Goal: Task Accomplishment & Management: Manage account settings

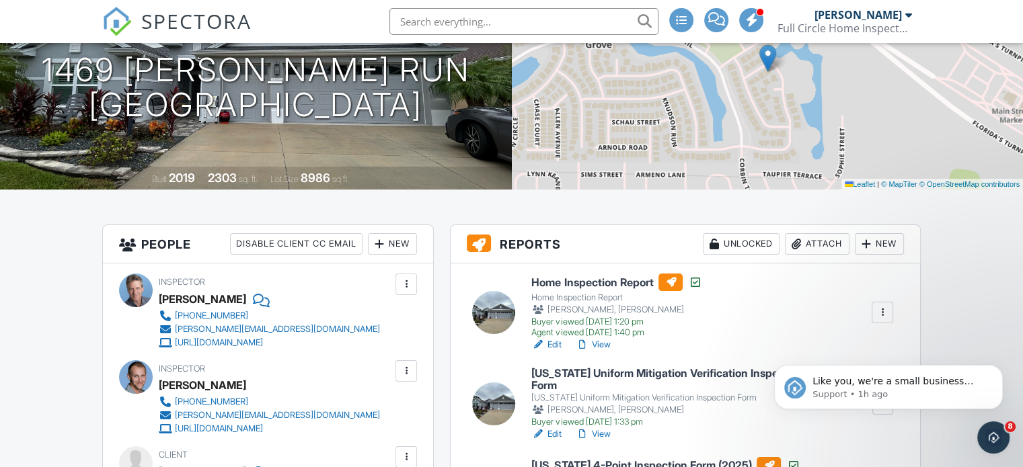
scroll to position [67, 0]
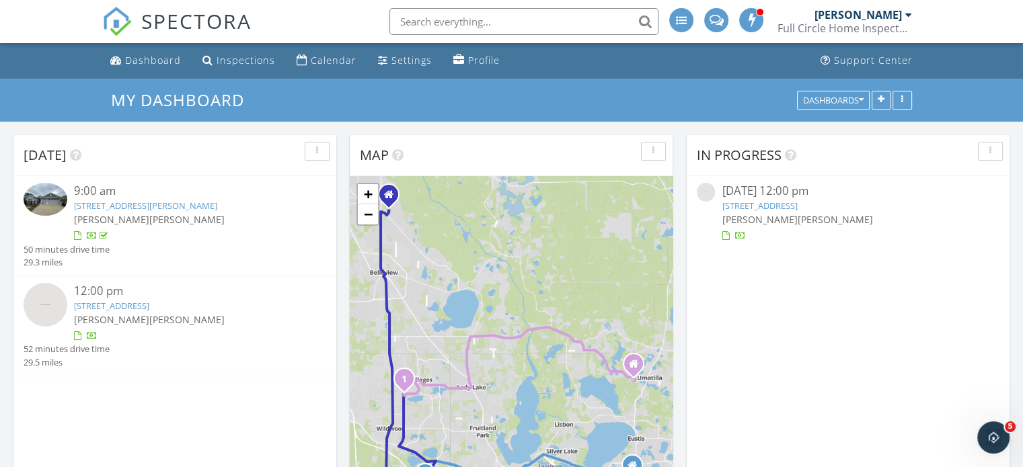
click at [149, 308] on link "[STREET_ADDRESS]" at bounding box center [111, 306] width 75 height 12
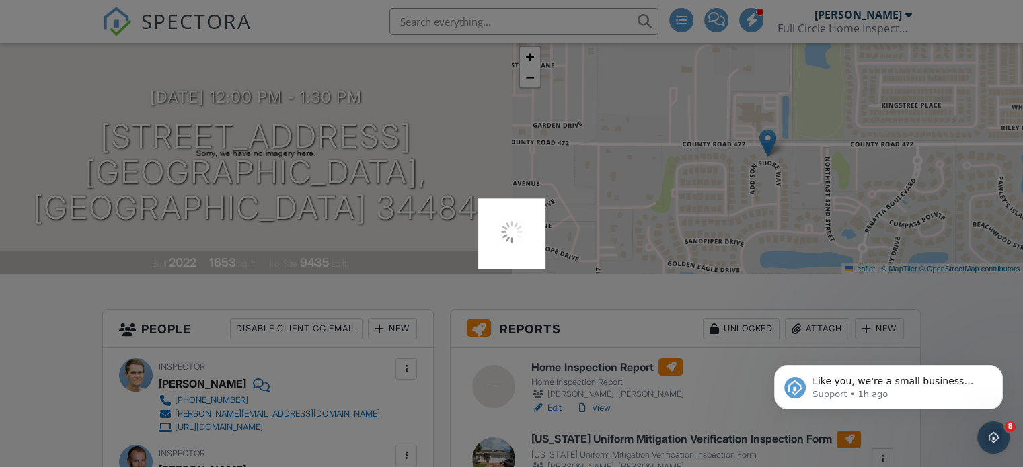
scroll to position [202, 0]
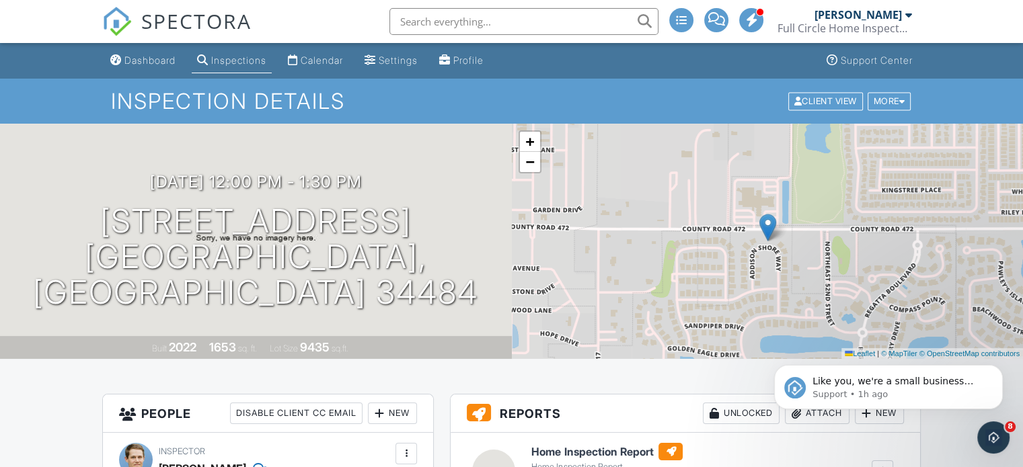
click at [233, 61] on div "Inspections" at bounding box center [238, 59] width 55 height 11
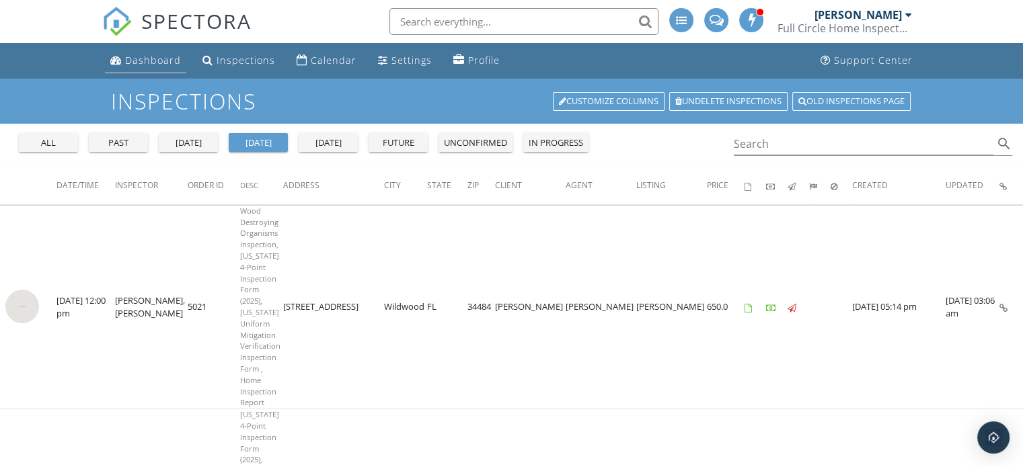
click at [184, 66] on link "Dashboard" at bounding box center [145, 60] width 81 height 25
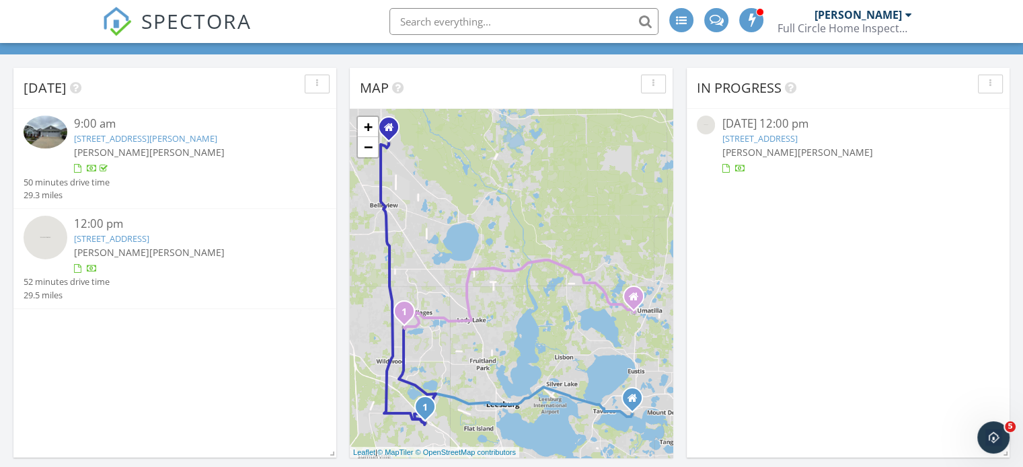
click at [57, 238] on img at bounding box center [46, 238] width 44 height 44
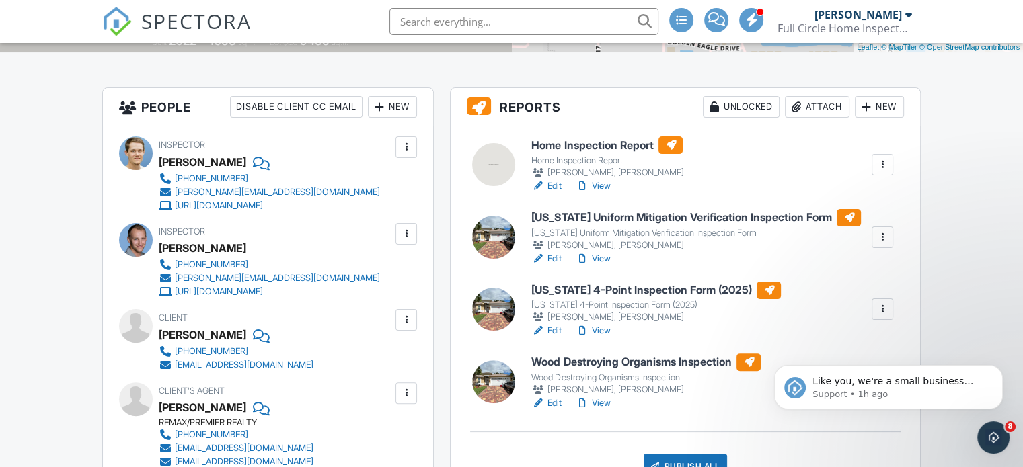
scroll to position [404, 0]
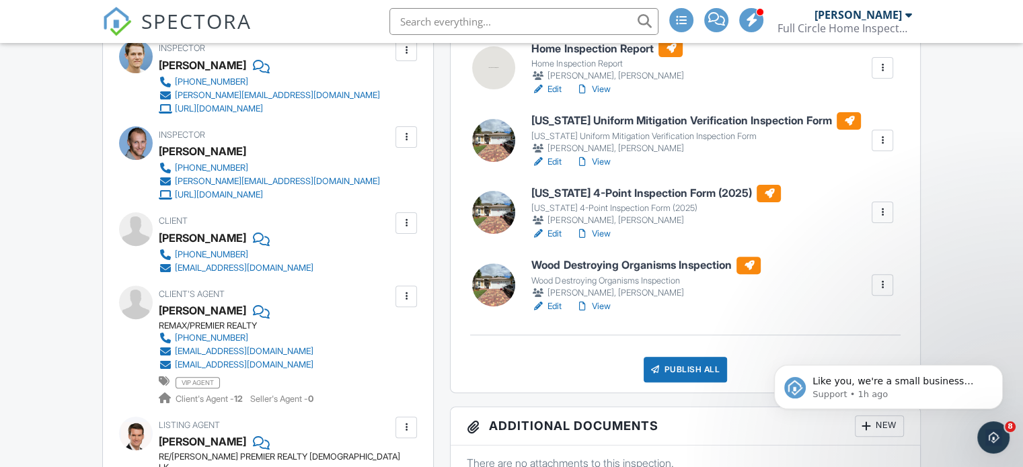
click at [607, 233] on link "View" at bounding box center [592, 233] width 35 height 13
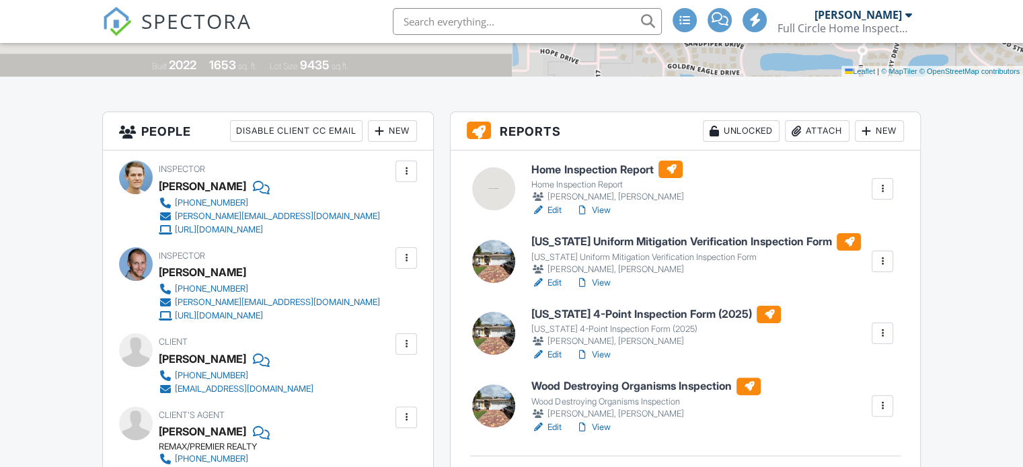
scroll to position [336, 0]
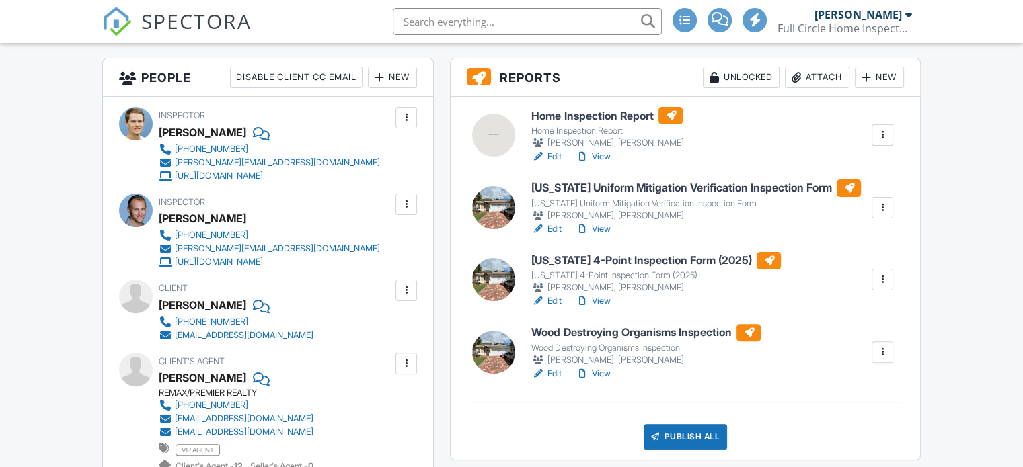
click at [601, 157] on link "View" at bounding box center [592, 156] width 35 height 13
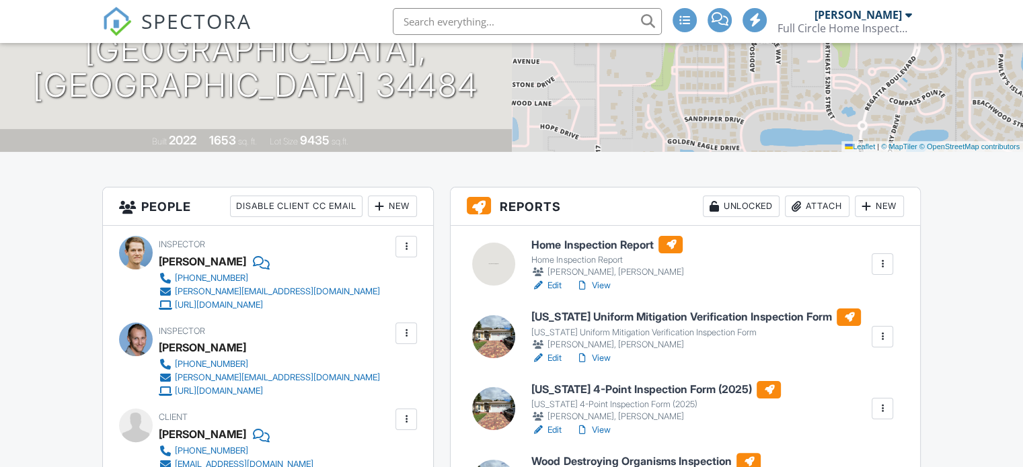
scroll to position [202, 0]
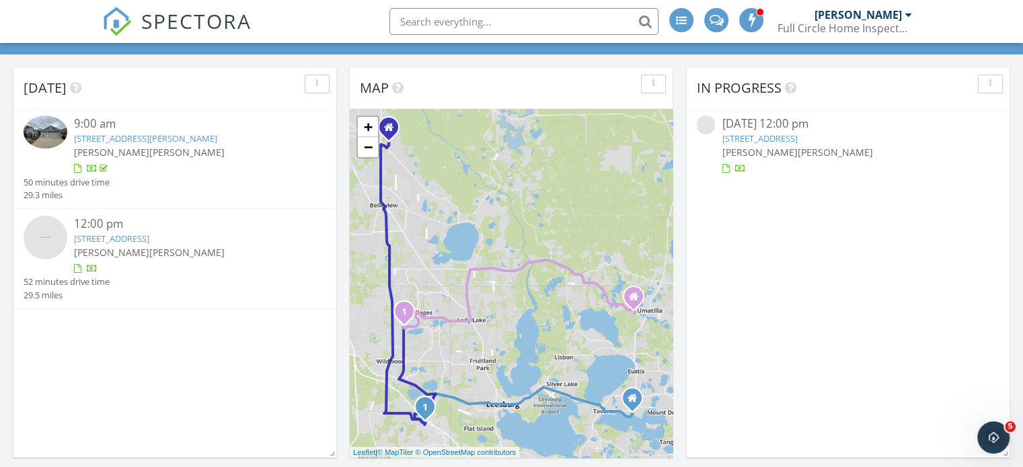
click at [140, 137] on link "[STREET_ADDRESS][PERSON_NAME]" at bounding box center [145, 138] width 143 height 12
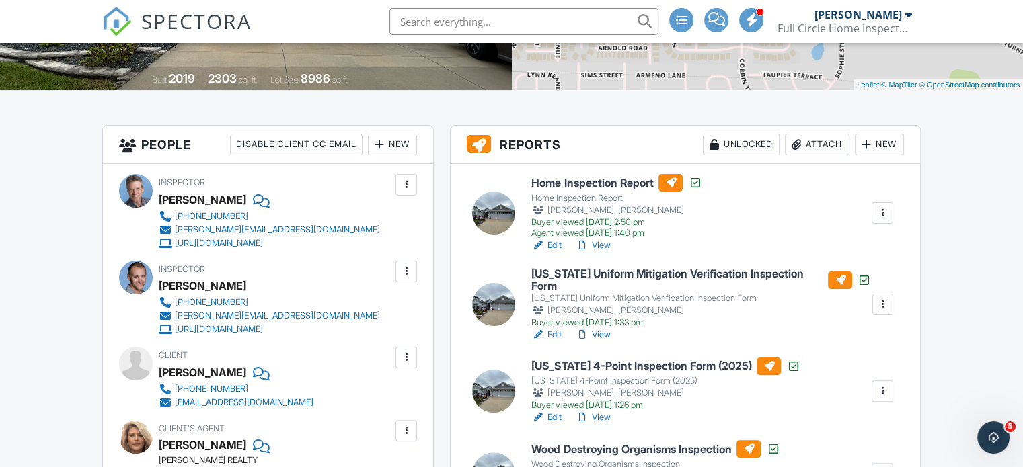
click at [805, 145] on div "Attach" at bounding box center [817, 145] width 65 height 22
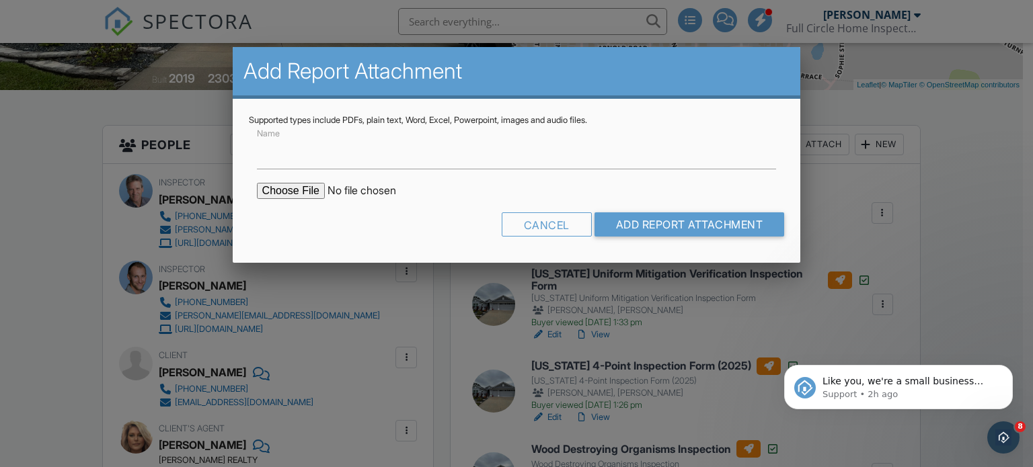
click at [289, 195] on input "file" at bounding box center [371, 191] width 229 height 16
type input "C:\fakepath\1469_Knudson_Run_TIM__BROWN_09292025.pdf"
click at [301, 164] on input "Name" at bounding box center [517, 153] width 520 height 33
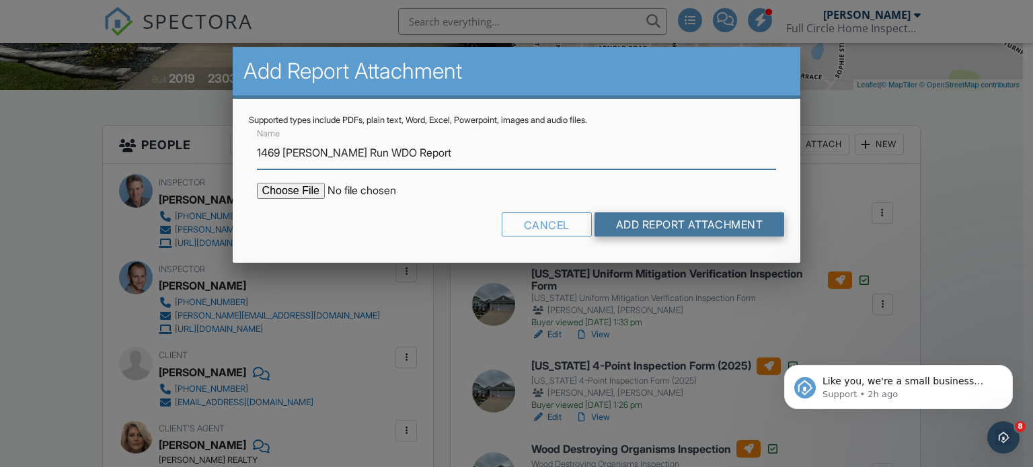
type input "1469 Knudson Run WDO Report"
click at [674, 225] on input "Add Report Attachment" at bounding box center [690, 225] width 190 height 24
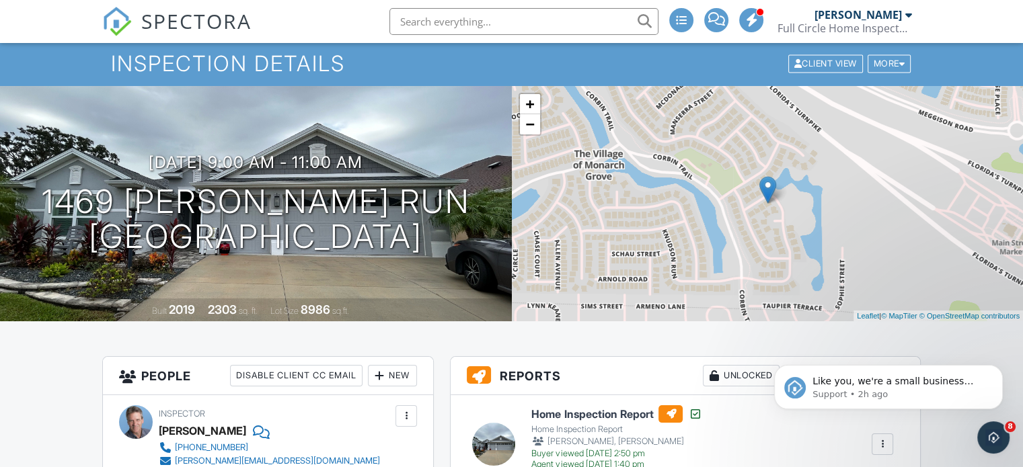
scroll to position [32, 0]
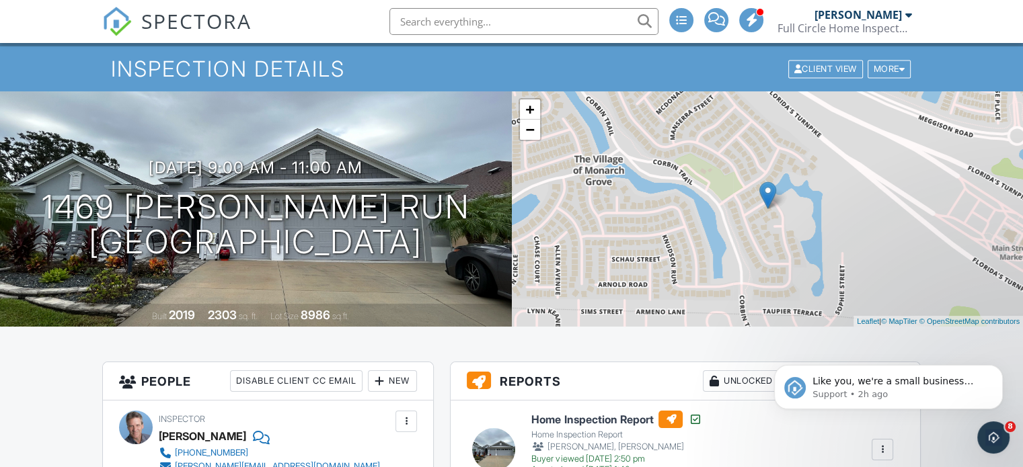
click at [111, 22] on img at bounding box center [117, 22] width 30 height 30
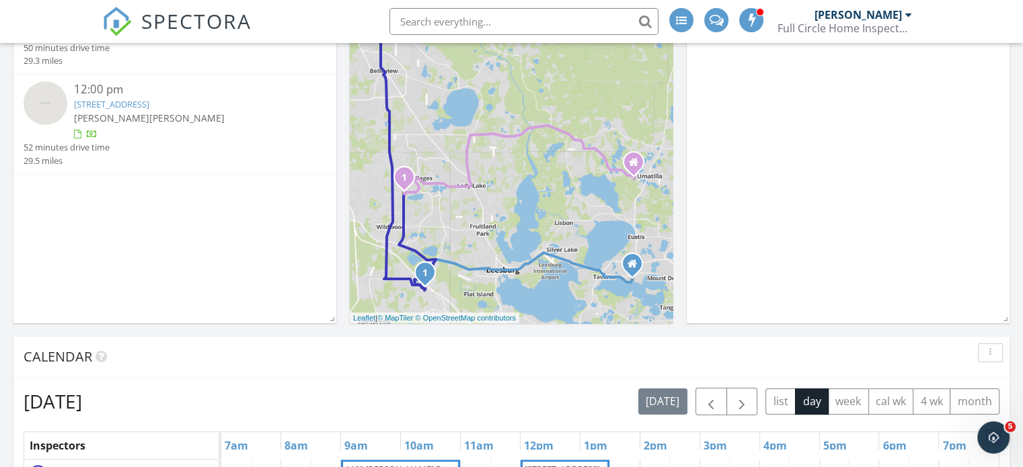
click at [149, 105] on link "10363 Addison Shore Way, Wildwood, FL 34484" at bounding box center [111, 104] width 75 height 12
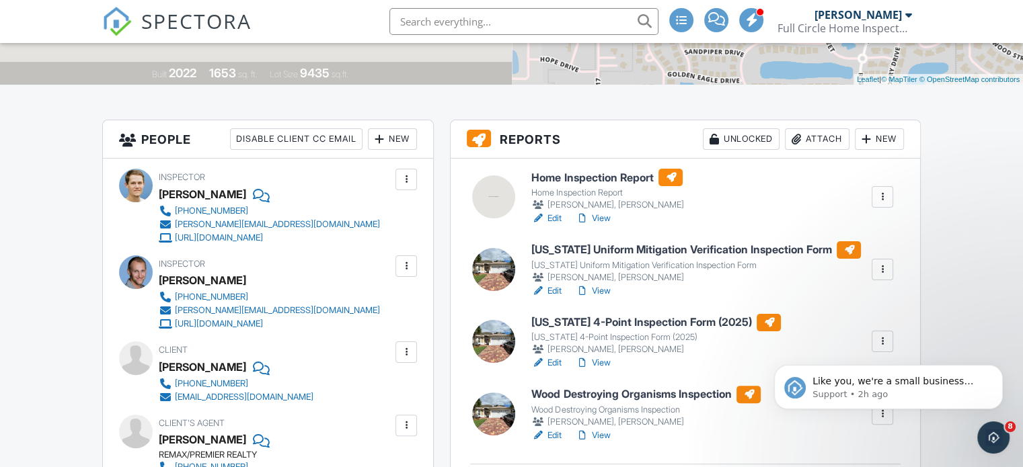
scroll to position [269, 0]
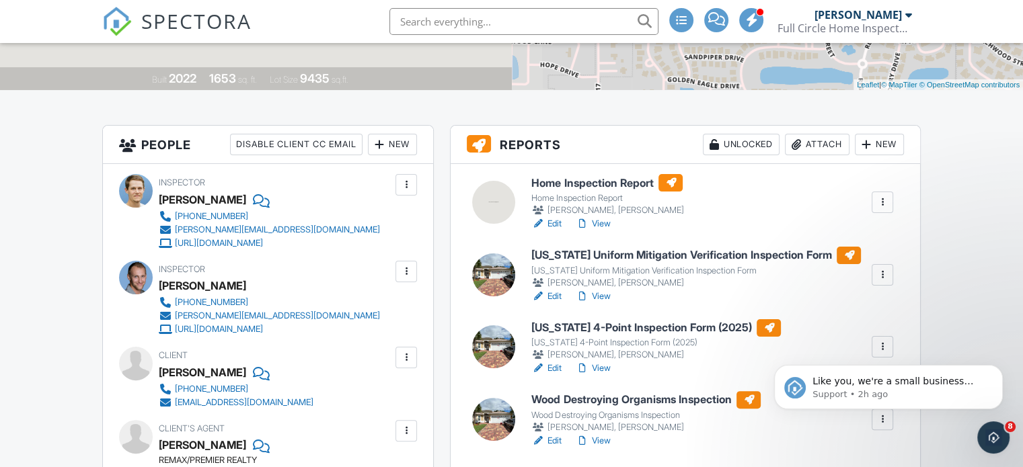
click at [594, 223] on link "View" at bounding box center [592, 223] width 35 height 13
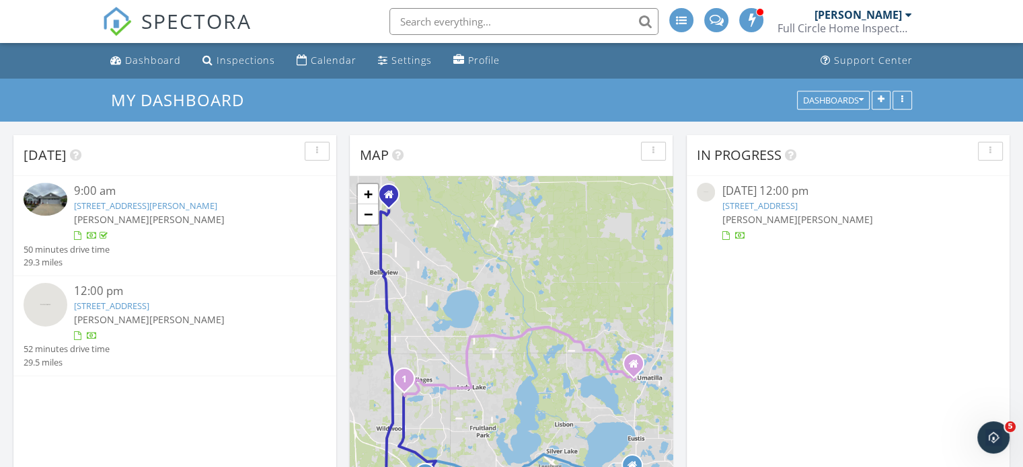
click at [167, 204] on link "[STREET_ADDRESS][PERSON_NAME]" at bounding box center [145, 206] width 143 height 12
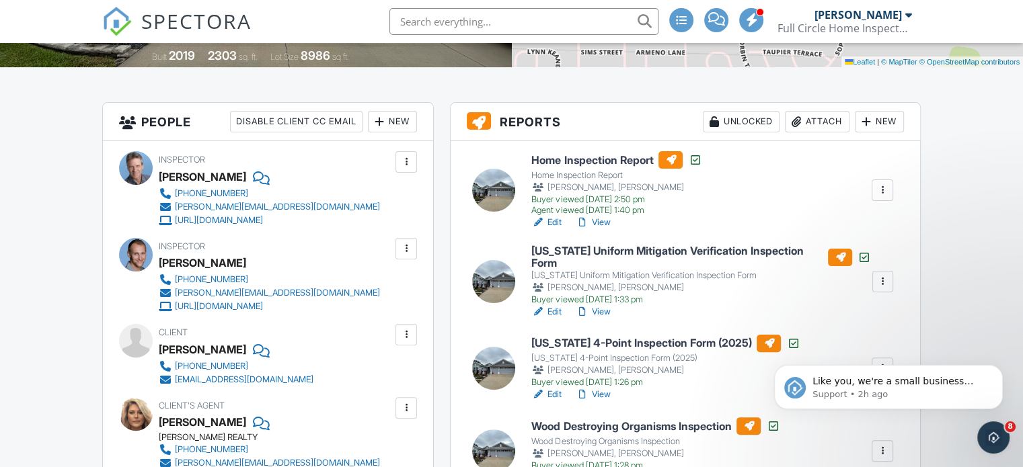
scroll to position [67, 0]
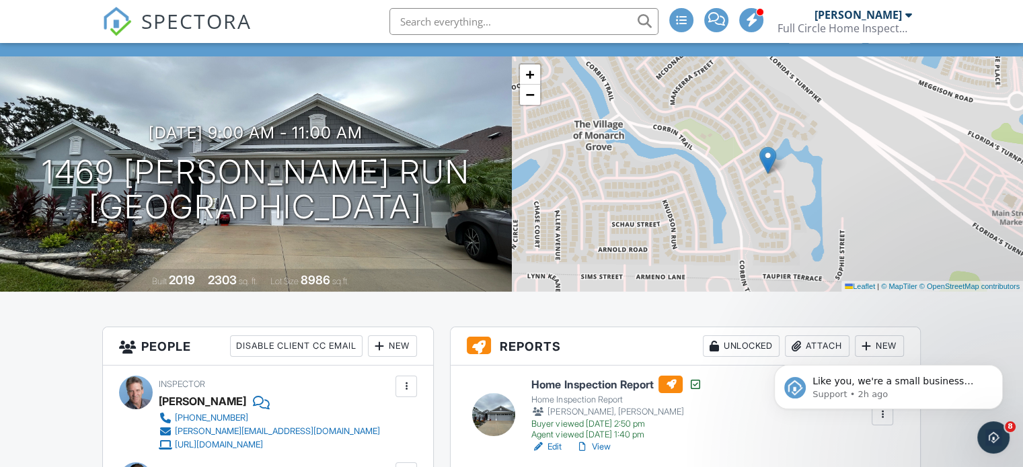
click at [110, 18] on img at bounding box center [117, 22] width 30 height 30
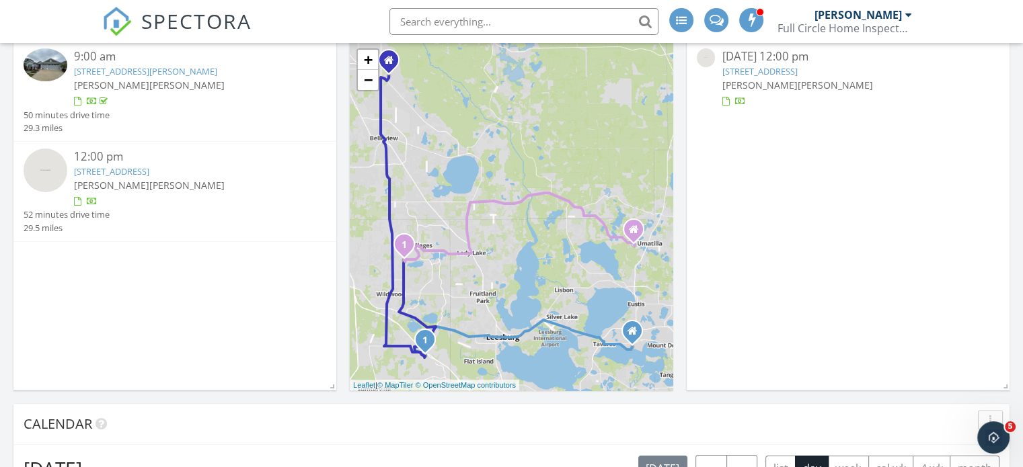
click at [149, 169] on link "[STREET_ADDRESS]" at bounding box center [111, 171] width 75 height 12
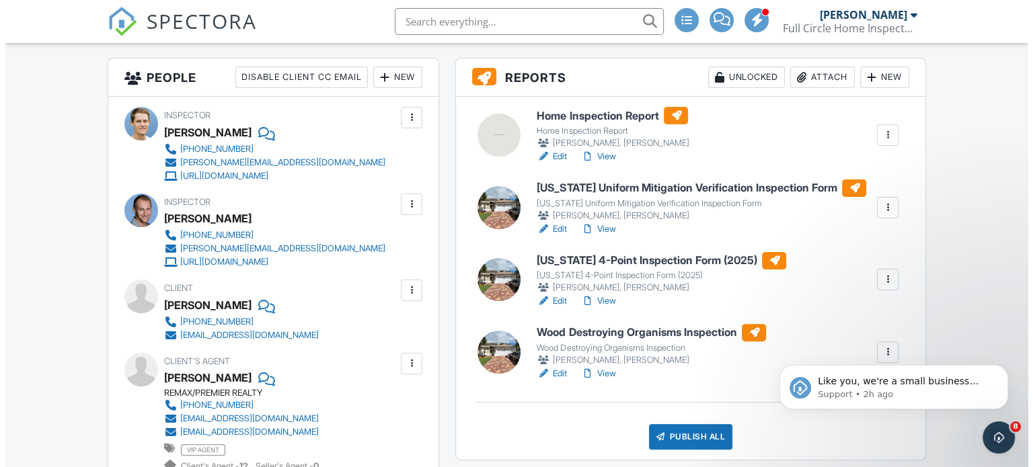
scroll to position [202, 0]
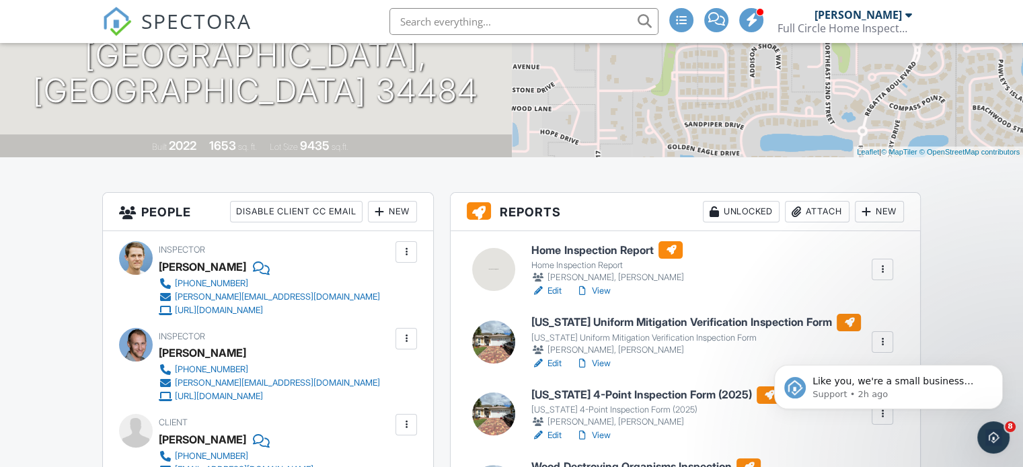
click at [814, 211] on div "Attach" at bounding box center [817, 212] width 65 height 22
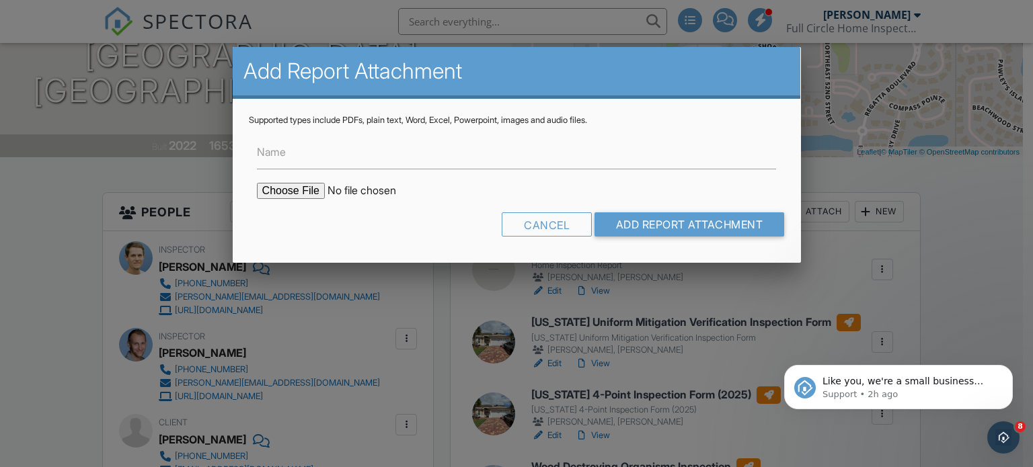
click at [294, 185] on input "file" at bounding box center [371, 191] width 229 height 16
type input "C:\fakepath\10363_Addison_Shore_Way_MELISSA_MARSHALL_09292025.pdf"
click at [339, 163] on input "Name" at bounding box center [517, 153] width 520 height 33
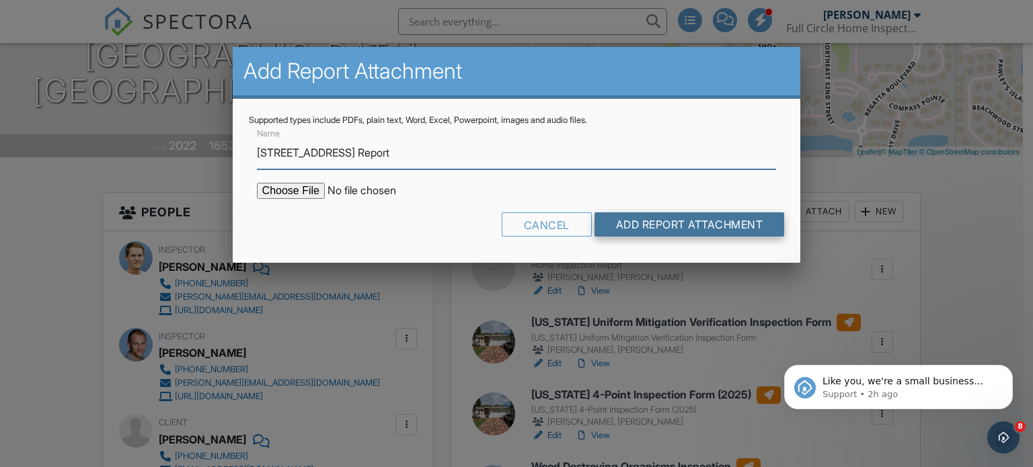
type input "[STREET_ADDRESS] Report"
click at [637, 225] on input "Add Report Attachment" at bounding box center [690, 225] width 190 height 24
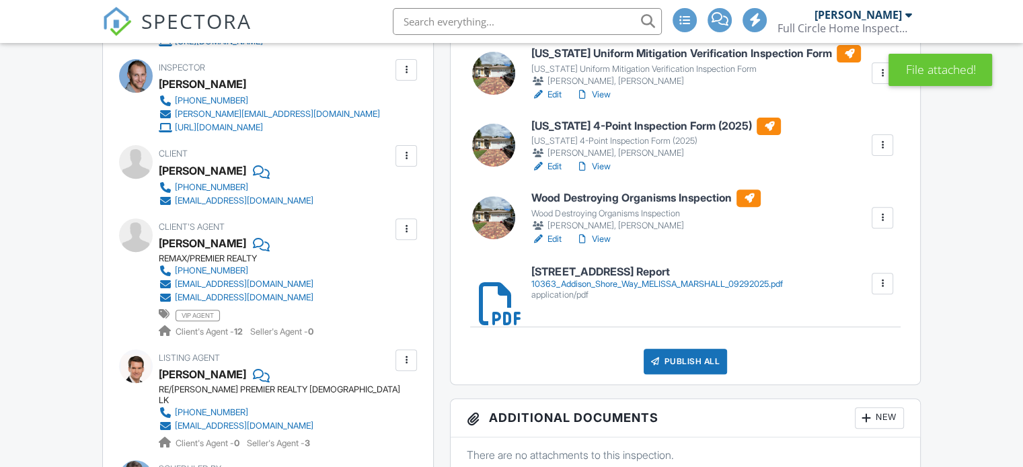
scroll to position [471, 0]
click at [492, 291] on div at bounding box center [485, 283] width 13 height 13
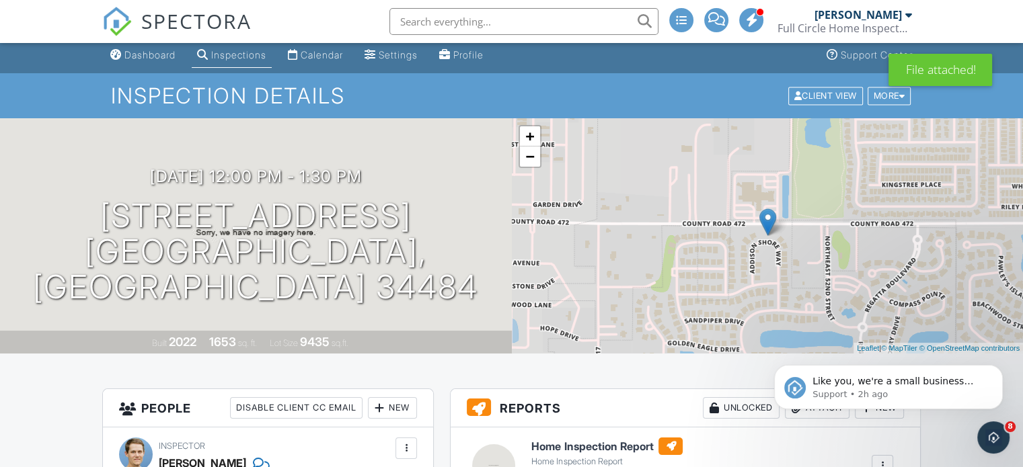
scroll to position [0, 0]
